Goal: Find contact information: Find contact information

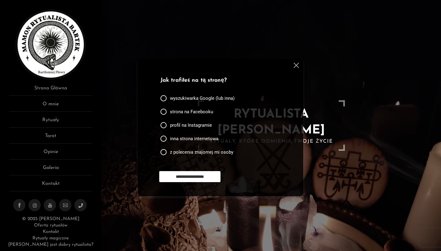
click at [299, 64] on div "**********" at bounding box center [220, 127] width 165 height 138
click at [295, 66] on img at bounding box center [296, 65] width 5 height 5
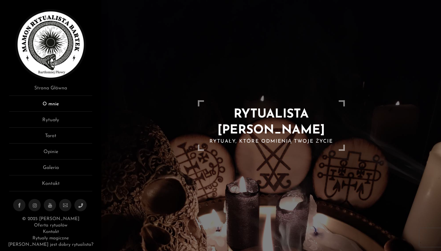
click at [51, 108] on link "O mnie" at bounding box center [50, 105] width 83 height 11
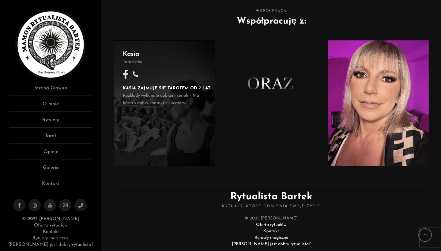
scroll to position [388, 0]
click at [162, 120] on div "Kasia Tarocistka KASIA ZAJMUJE SIĘ TAROTEM OD 7 LAT Rozkłady wykonuje dobrze i …" at bounding box center [164, 104] width 101 height 126
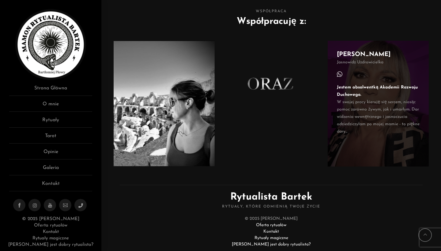
click at [374, 99] on span "Jestem absolwentką Akademii Rozwoju Duchowego. W swojej pracy kieruję się serce…" at bounding box center [383, 109] width 92 height 51
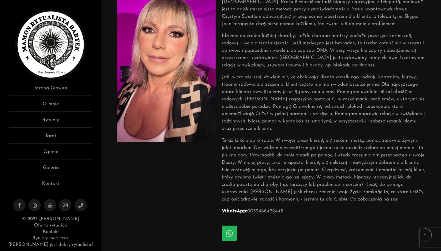
scroll to position [70, 0]
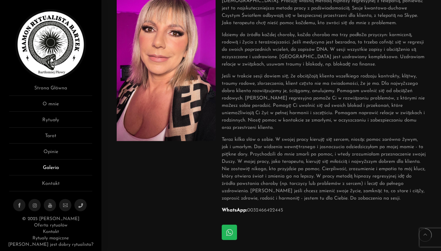
click at [55, 169] on link "Galeria" at bounding box center [50, 169] width 83 height 11
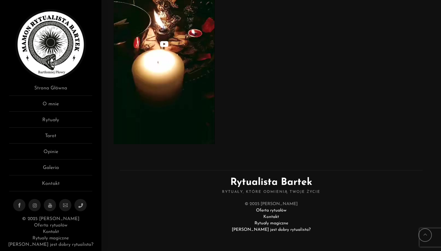
scroll to position [2243, 0]
click at [56, 184] on link "Kontakt" at bounding box center [50, 185] width 83 height 11
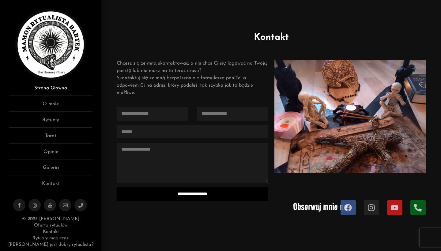
click at [55, 89] on link "Strona Główna" at bounding box center [50, 89] width 83 height 11
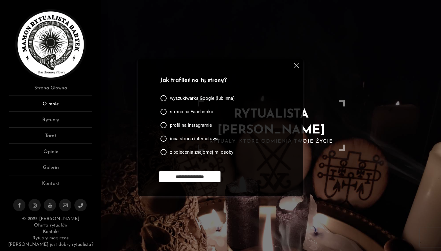
click at [54, 104] on link "O mnie" at bounding box center [50, 105] width 83 height 11
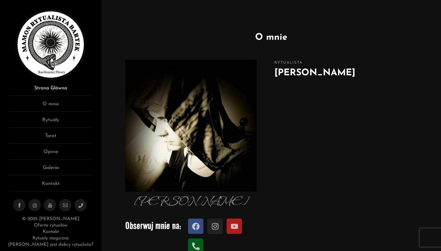
click at [61, 85] on link "Strona Główna" at bounding box center [50, 89] width 83 height 11
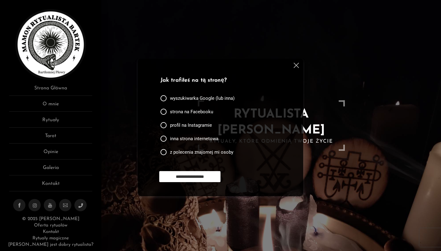
click at [299, 66] on div "**********" at bounding box center [220, 127] width 165 height 138
click at [48, 119] on link "Rytuały" at bounding box center [50, 121] width 83 height 11
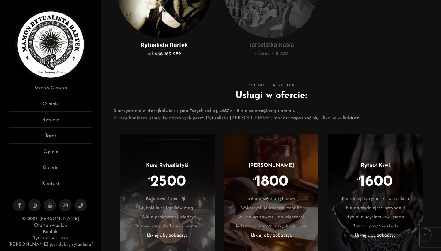
scroll to position [235, 0]
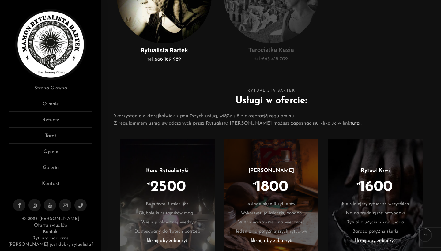
click at [350, 125] on link "tutaj" at bounding box center [355, 123] width 10 height 5
click at [44, 89] on link "Strona Główna" at bounding box center [50, 89] width 83 height 11
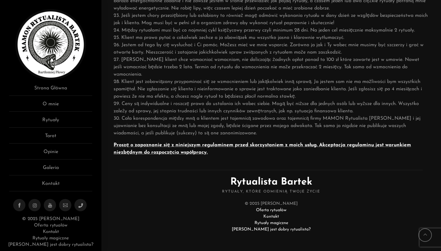
scroll to position [308, 0]
click at [50, 91] on link "Strona Główna" at bounding box center [50, 89] width 83 height 11
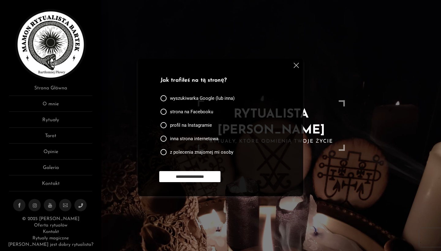
click at [298, 67] on img at bounding box center [296, 65] width 5 height 5
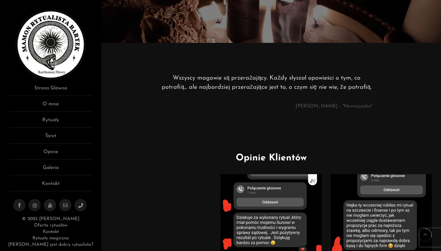
scroll to position [236, 0]
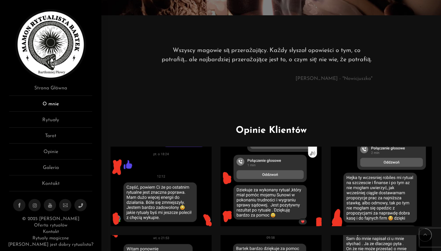
click at [44, 107] on link "O mnie" at bounding box center [50, 105] width 83 height 11
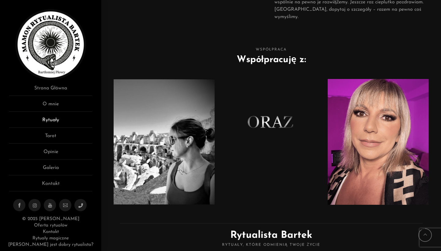
scroll to position [350, 0]
click at [48, 118] on link "Rytuały" at bounding box center [50, 121] width 83 height 11
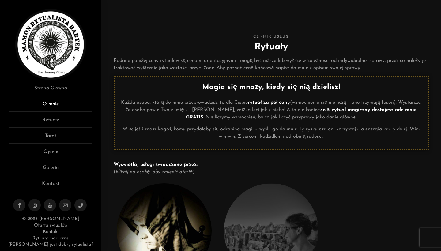
click at [51, 108] on link "O mnie" at bounding box center [50, 105] width 83 height 11
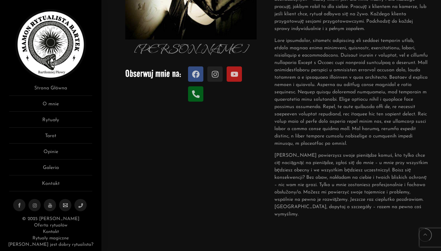
scroll to position [154, 0]
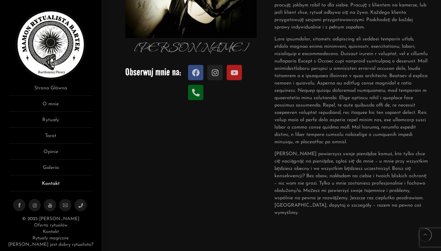
click at [54, 184] on link "Kontakt" at bounding box center [50, 185] width 83 height 11
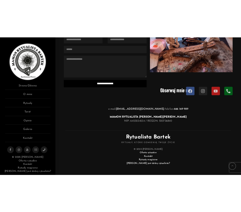
scroll to position [110, 0]
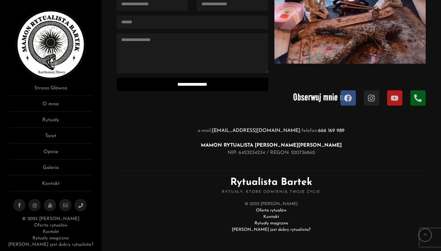
click at [259, 154] on p "e-mail: [EMAIL_ADDRESS][DOMAIN_NAME] / telefon: [PHONE_NUMBER] MAMON RYTUALISTA…" at bounding box center [271, 141] width 315 height 29
click at [259, 154] on p "e-mail: malagmusmalachit@gmail.com / telefon: 666 169 989 MAMON RYTUALISTA BART…" at bounding box center [271, 141] width 315 height 29
